Goal: Transaction & Acquisition: Purchase product/service

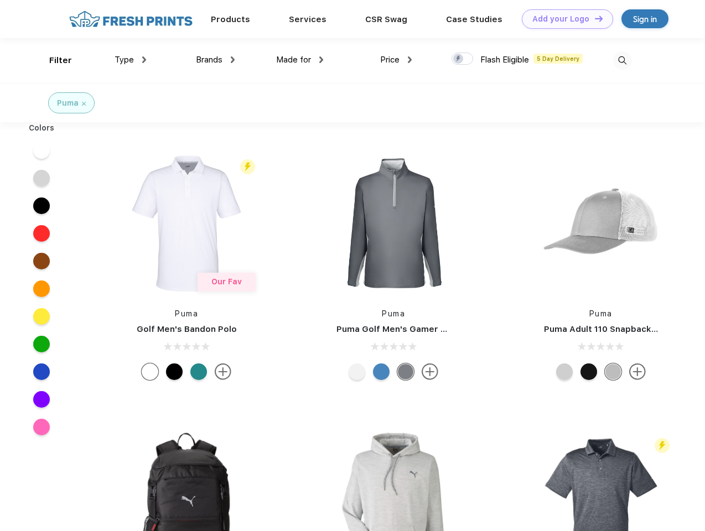
scroll to position [1, 0]
click at [564, 19] on link "Add your Logo Design Tool" at bounding box center [567, 18] width 91 height 19
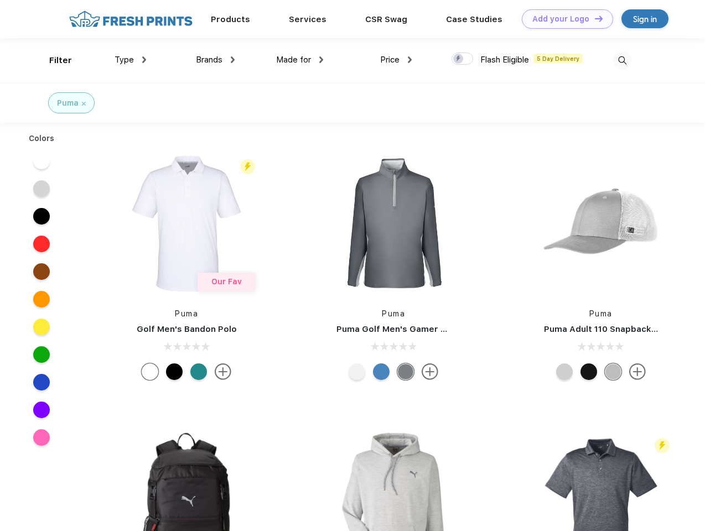
click at [0, 0] on div "Design Tool" at bounding box center [0, 0] width 0 height 0
click at [594, 18] on link "Add your Logo Design Tool" at bounding box center [567, 18] width 91 height 19
click at [53, 60] on div "Filter" at bounding box center [60, 60] width 23 height 13
click at [131, 60] on span "Type" at bounding box center [124, 60] width 19 height 10
click at [215, 60] on span "Brands" at bounding box center [209, 60] width 27 height 10
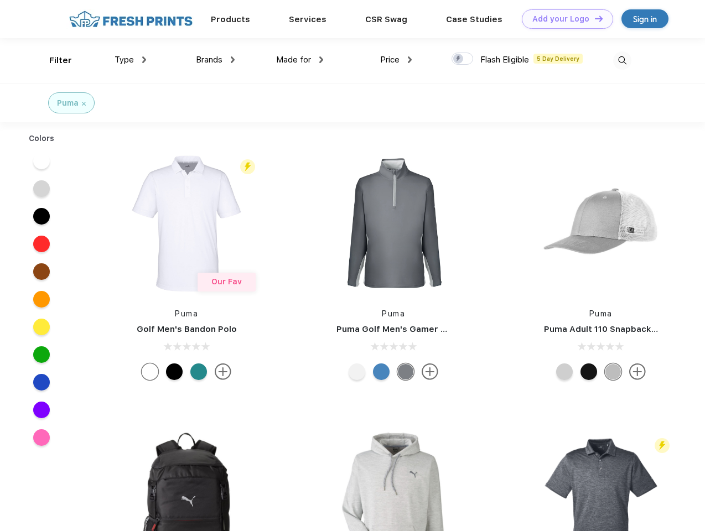
click at [300, 60] on span "Made for" at bounding box center [293, 60] width 35 height 10
click at [396, 60] on span "Price" at bounding box center [389, 60] width 19 height 10
click at [463, 59] on div at bounding box center [463, 59] width 22 height 12
click at [459, 59] on input "checkbox" at bounding box center [455, 55] width 7 height 7
click at [622, 60] on img at bounding box center [622, 60] width 18 height 18
